Goal: Navigation & Orientation: Find specific page/section

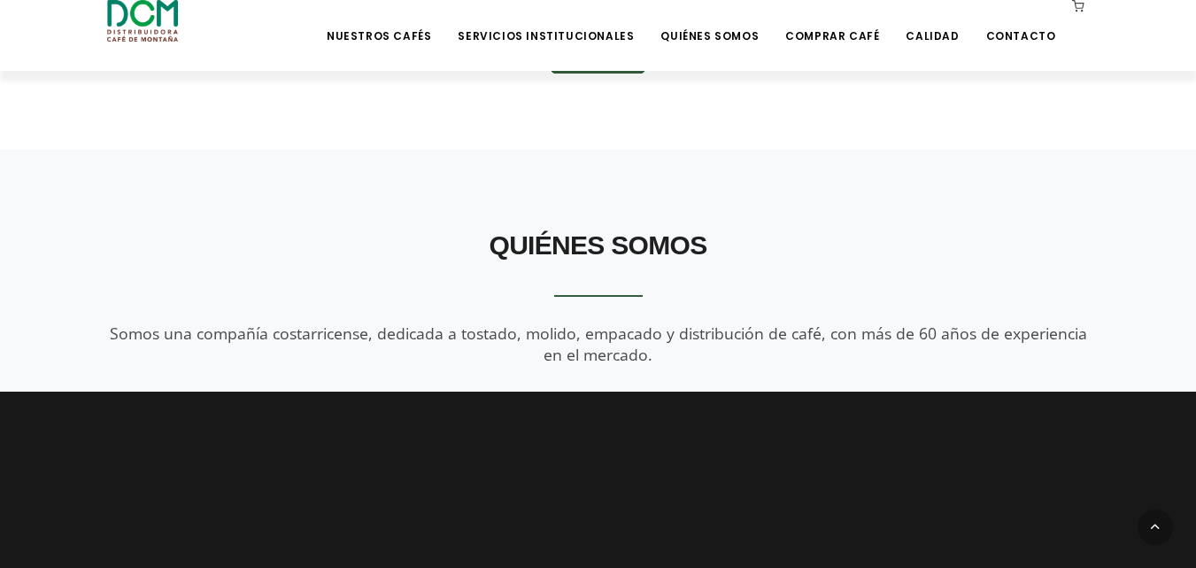
scroll to position [1859, 0]
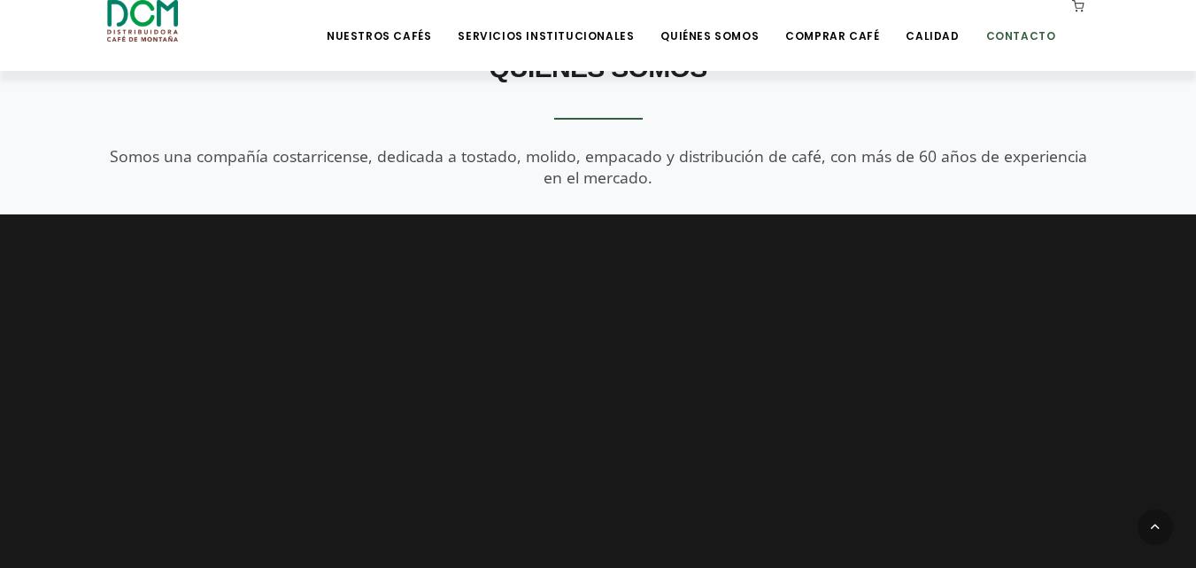
click at [1037, 33] on link "Contacto" at bounding box center [1021, 23] width 91 height 42
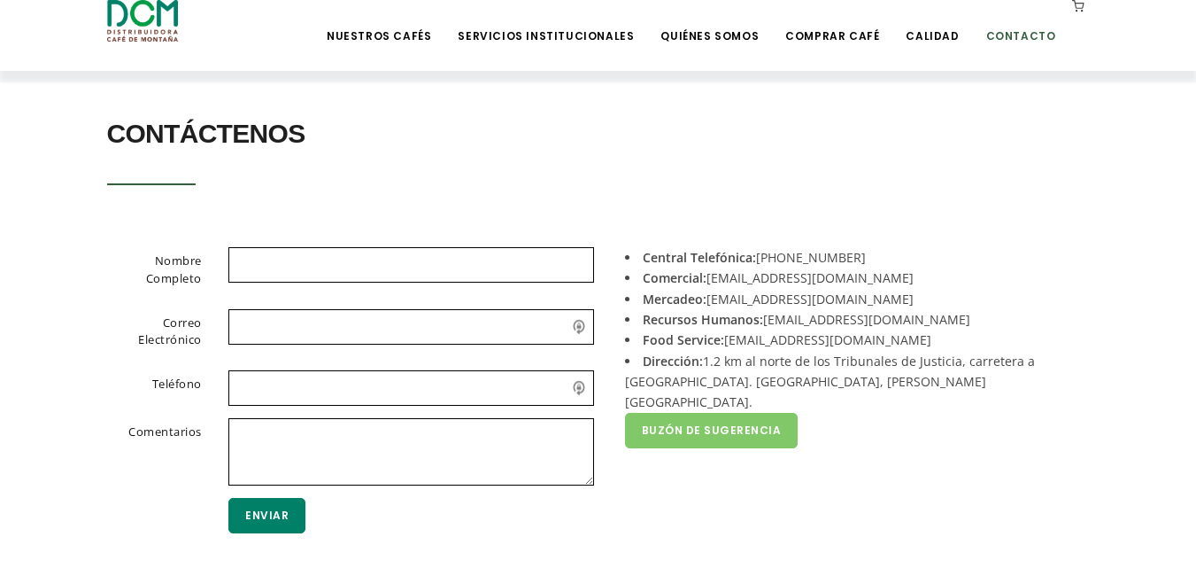
click at [1028, 36] on link "Contacto" at bounding box center [1021, 23] width 91 height 42
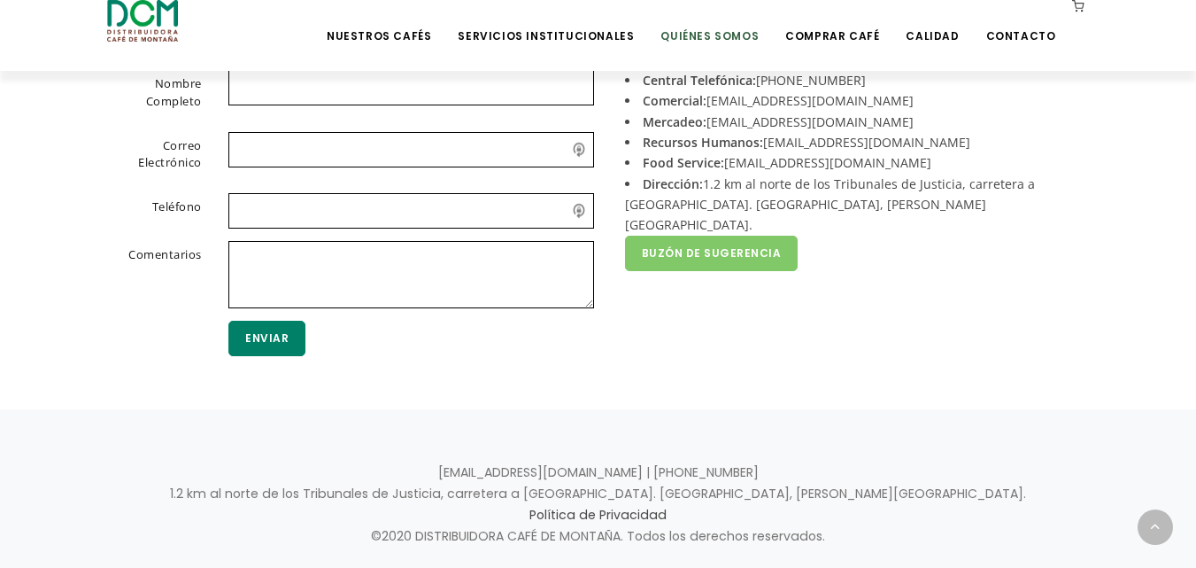
click at [733, 27] on link "Quiénes Somos" at bounding box center [710, 23] width 120 height 42
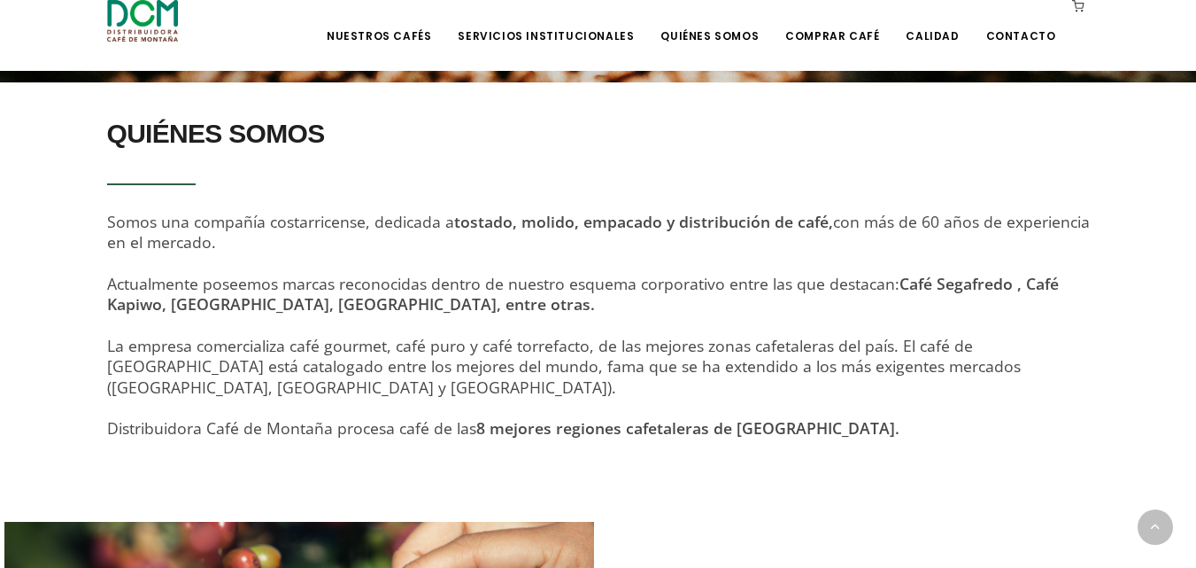
scroll to position [708, 0]
